Goal: Check status: Check status

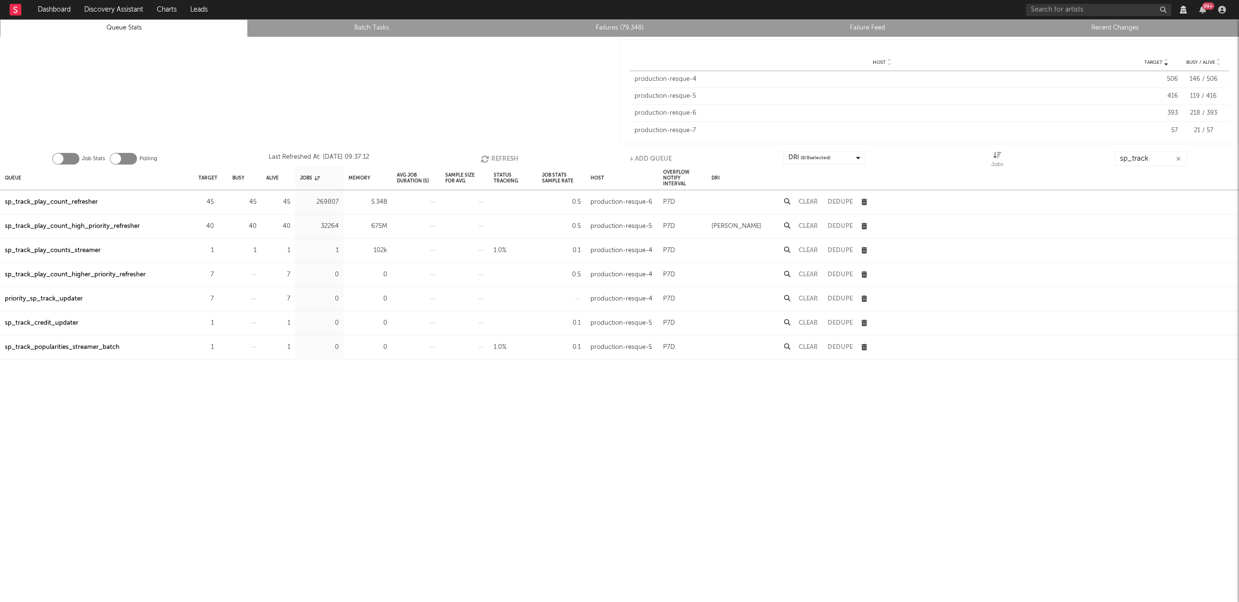
click at [500, 153] on button "Refresh" at bounding box center [500, 159] width 38 height 15
click at [81, 200] on div "sp_track_play_count_refresher" at bounding box center [51, 203] width 93 height 12
click at [81, 225] on div "sp_track_play_count_high_priority_refresher" at bounding box center [72, 227] width 135 height 12
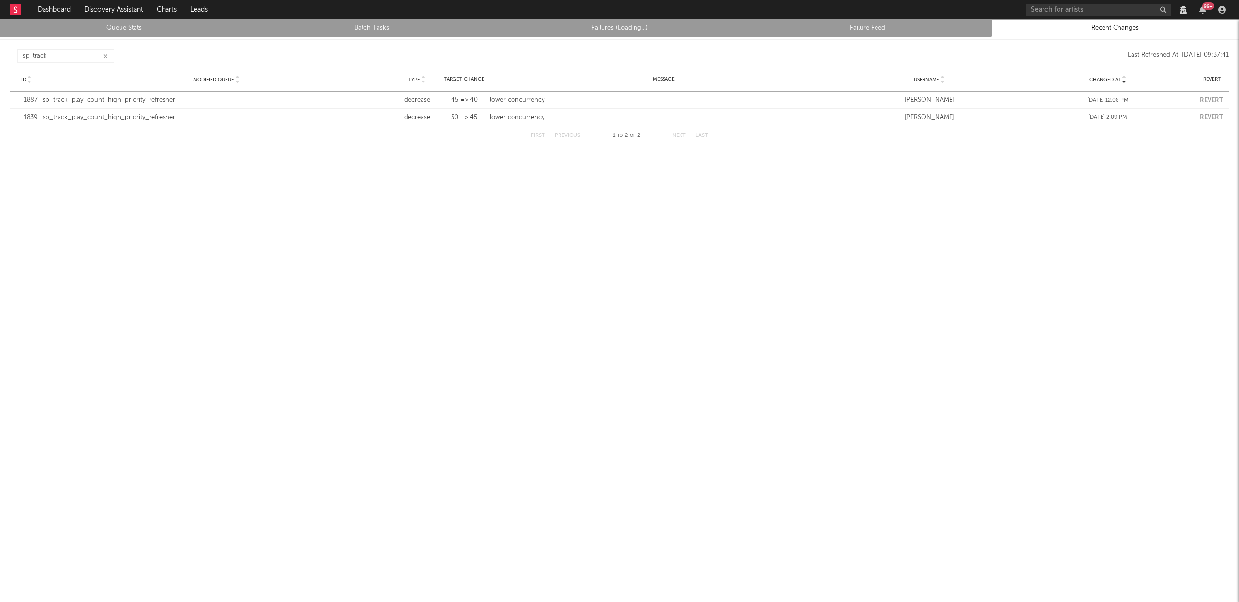
click at [103, 55] on button "button" at bounding box center [106, 56] width 8 height 9
